Goal: Task Accomplishment & Management: Use online tool/utility

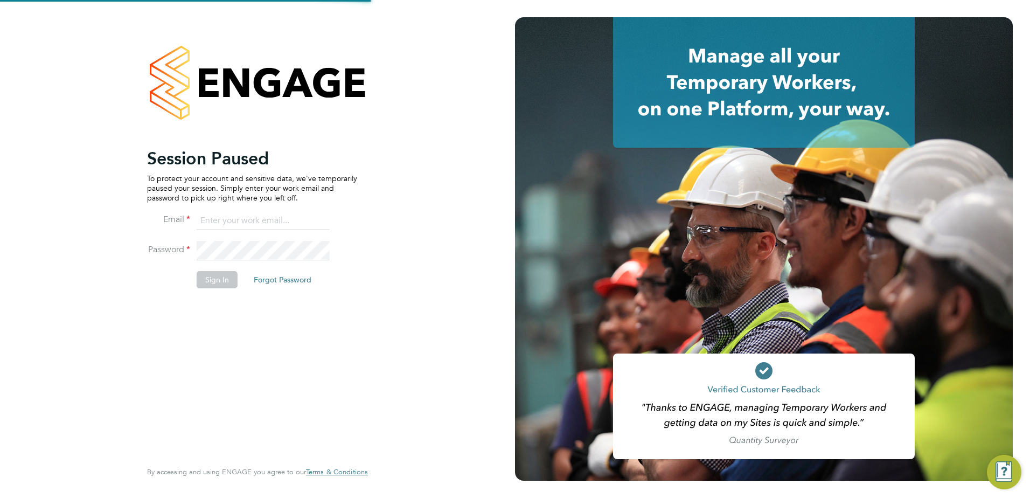
type input "[PERSON_NAME][EMAIL_ADDRESS][DOMAIN_NAME]"
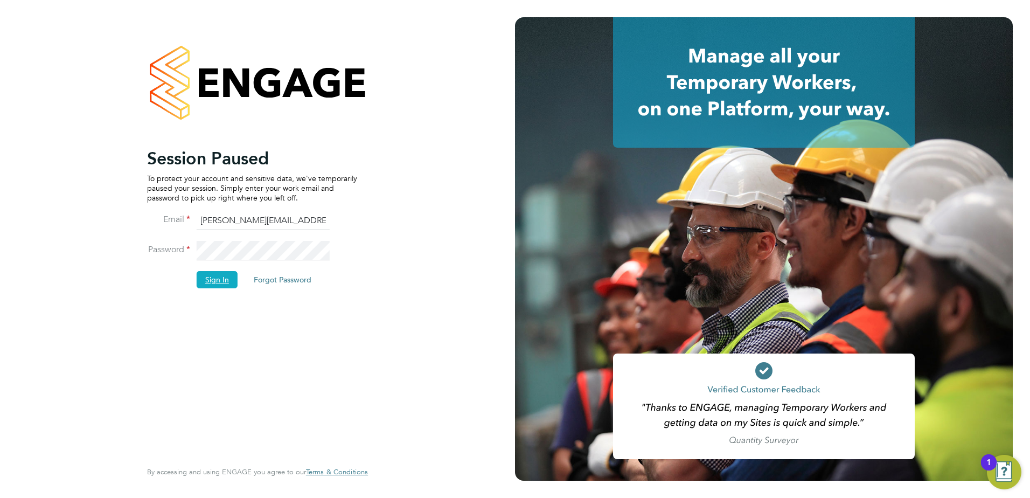
click at [210, 282] on button "Sign In" at bounding box center [217, 279] width 41 height 17
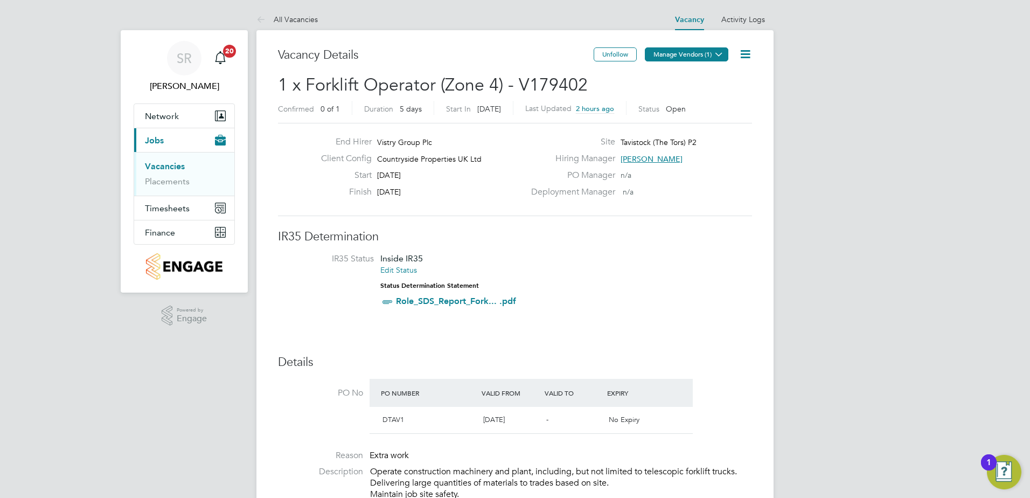
click at [689, 50] on button "Manage Vendors (1)" at bounding box center [687, 54] width 84 height 14
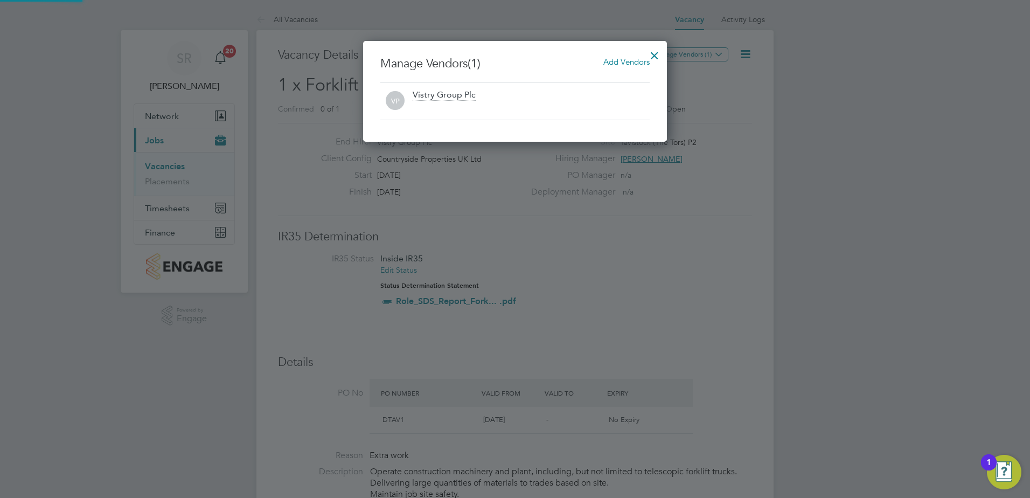
scroll to position [101, 304]
click at [607, 61] on span "Add Vendors" at bounding box center [626, 62] width 46 height 10
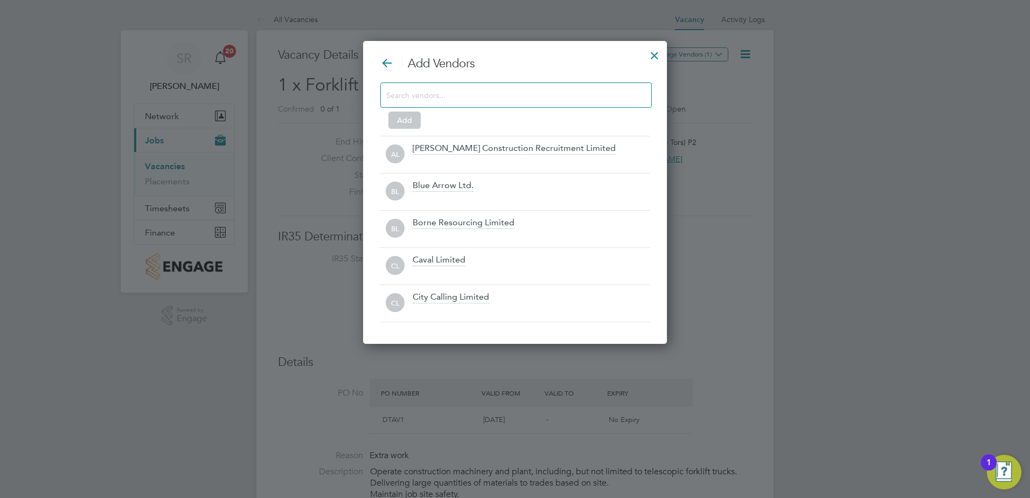
scroll to position [303, 304]
click at [483, 96] on input at bounding box center [507, 95] width 242 height 14
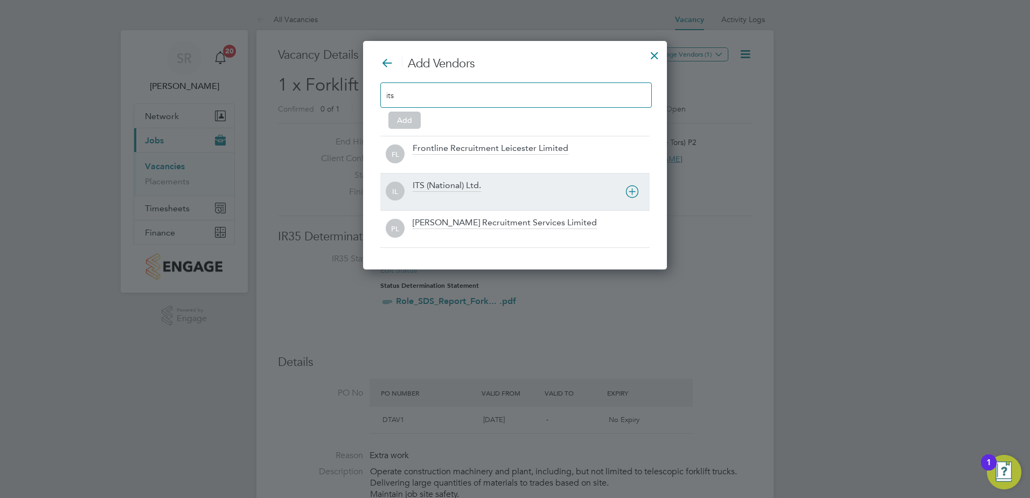
type input "its"
click at [461, 189] on div "ITS (National) Ltd." at bounding box center [447, 186] width 68 height 12
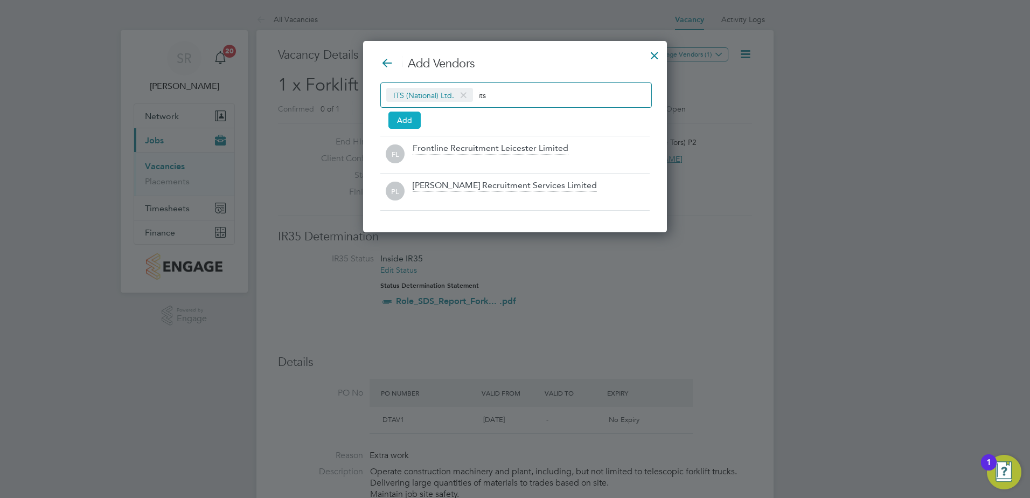
click at [409, 114] on button "Add" at bounding box center [404, 120] width 32 height 17
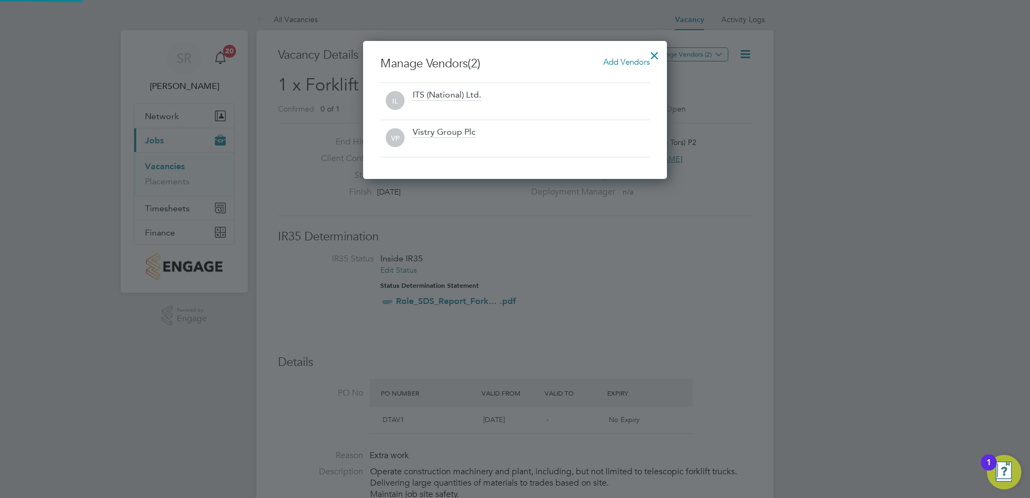
scroll to position [138, 304]
click at [649, 53] on div at bounding box center [654, 52] width 19 height 19
